Goal: Obtain resource: Obtain resource

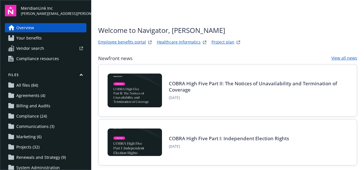
click at [219, 42] on link "Project plan" at bounding box center [222, 42] width 23 height 7
